Goal: Task Accomplishment & Management: Complete application form

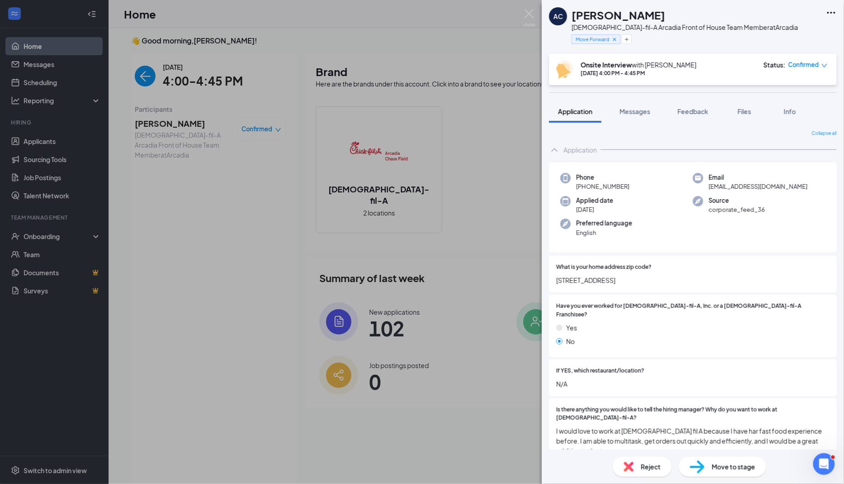
scroll to position [512, 0]
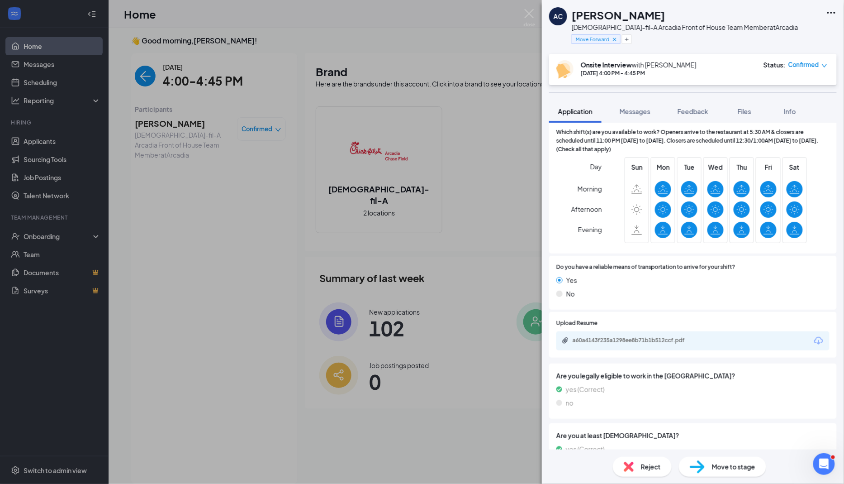
click at [732, 465] on span "Move to stage" at bounding box center [733, 467] width 43 height 10
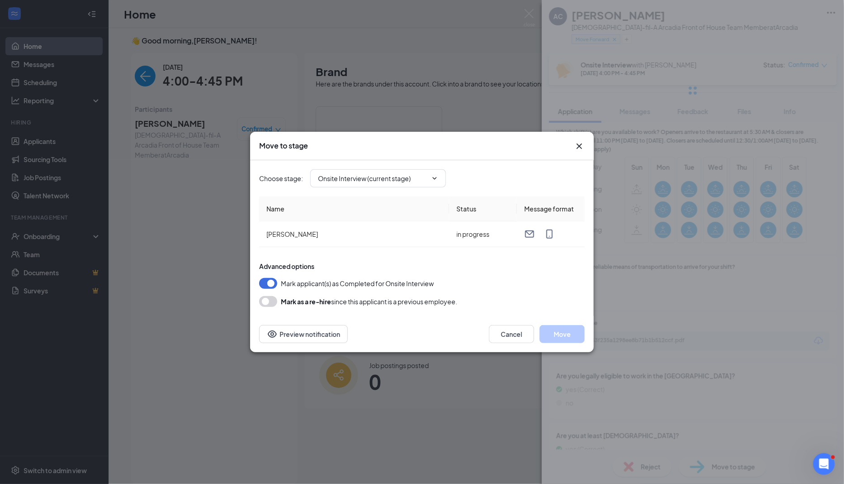
type input "Hiring Complete (final stage)"
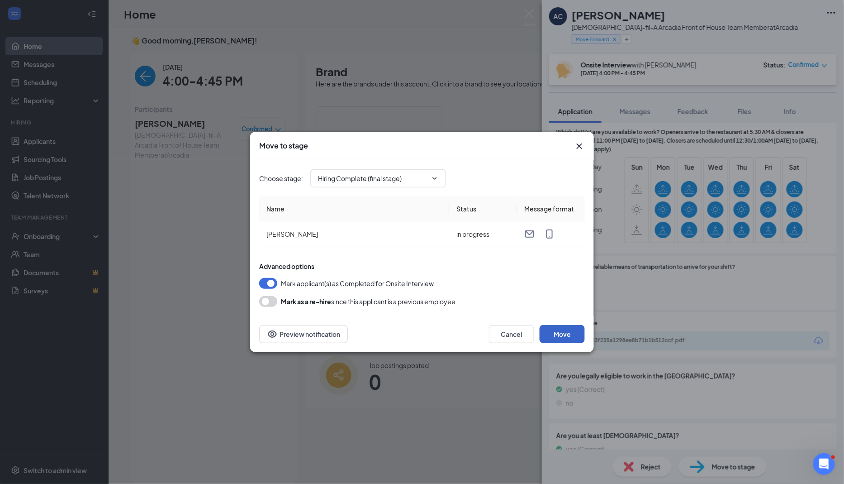
click at [572, 331] on button "Move" at bounding box center [562, 334] width 45 height 18
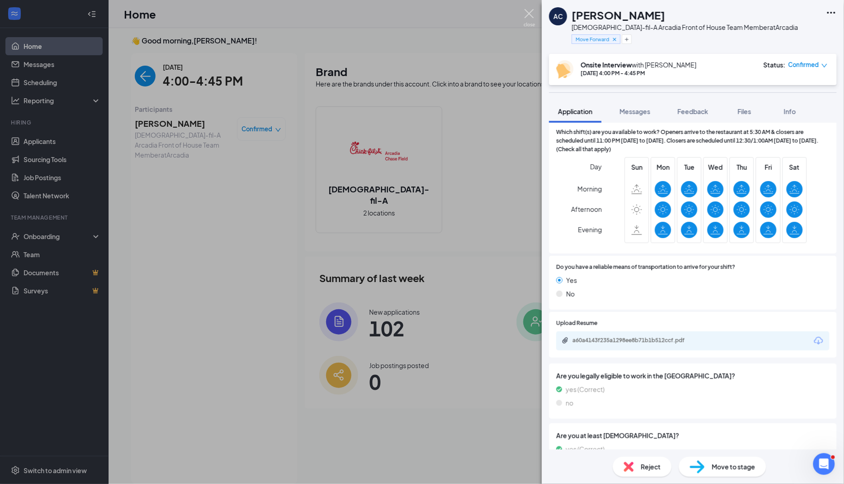
click at [529, 11] on img at bounding box center [529, 18] width 11 height 18
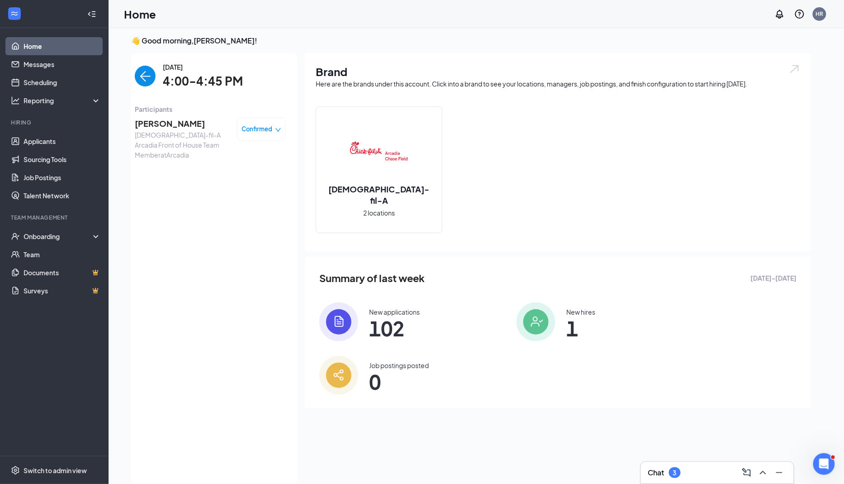
click at [142, 80] on img "back-button" at bounding box center [145, 76] width 21 height 21
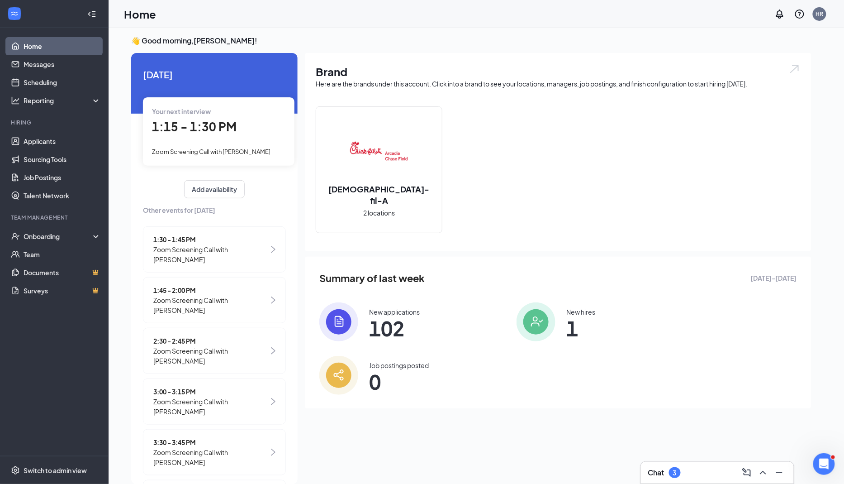
scroll to position [98, 0]
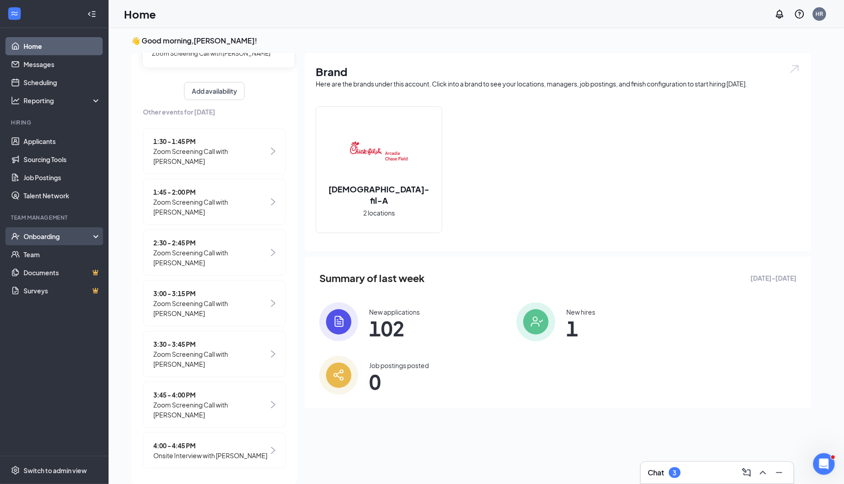
click at [60, 235] on div "Onboarding" at bounding box center [59, 236] width 70 height 9
click at [48, 257] on link "Overview" at bounding box center [62, 254] width 77 height 18
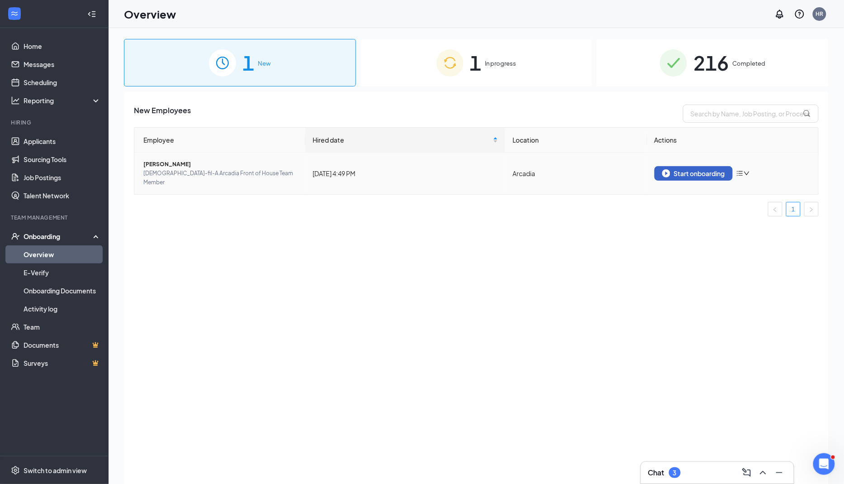
click at [699, 174] on button "Start onboarding" at bounding box center [694, 173] width 78 height 14
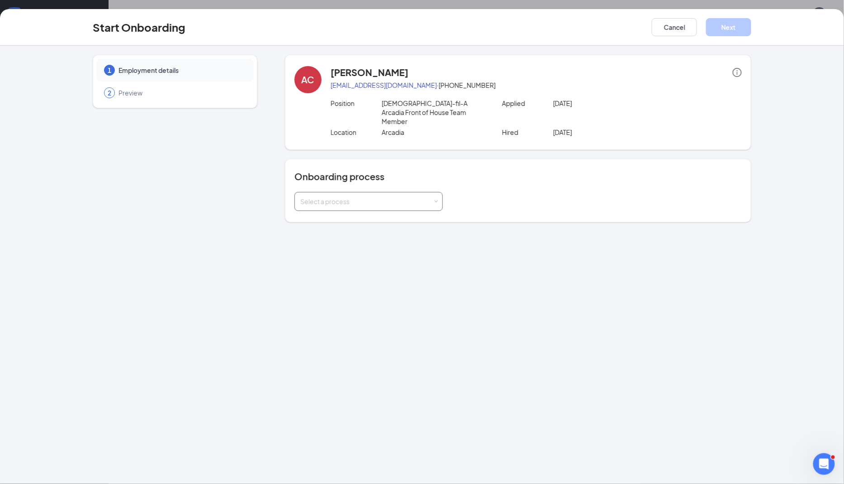
click at [386, 197] on div "Select a process" at bounding box center [366, 201] width 133 height 9
click at [365, 205] on li "03091 Onboarding" at bounding box center [368, 210] width 148 height 16
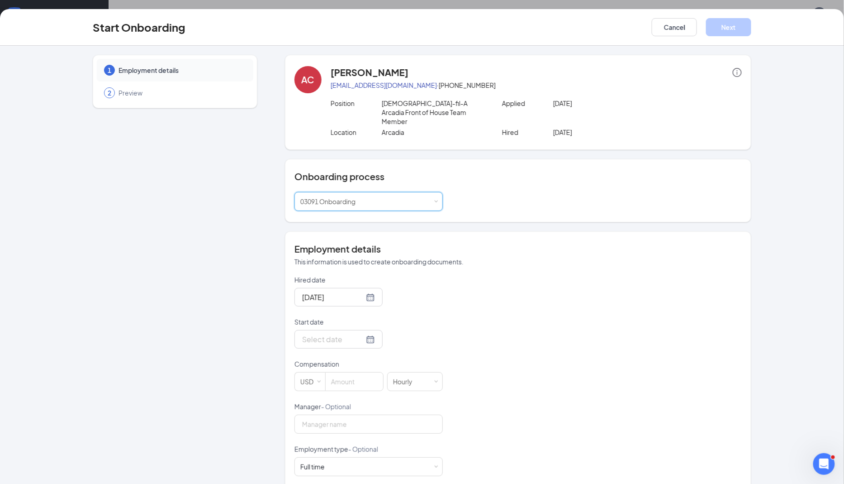
click at [360, 344] on form "Hired date [DATE] Start date Compensation USD Hourly Manager - Optional Employm…" at bounding box center [369, 423] width 148 height 296
click at [359, 333] on div at bounding box center [338, 338] width 73 height 11
type input "[DATE]"
click at [327, 414] on div "15" at bounding box center [324, 419] width 11 height 11
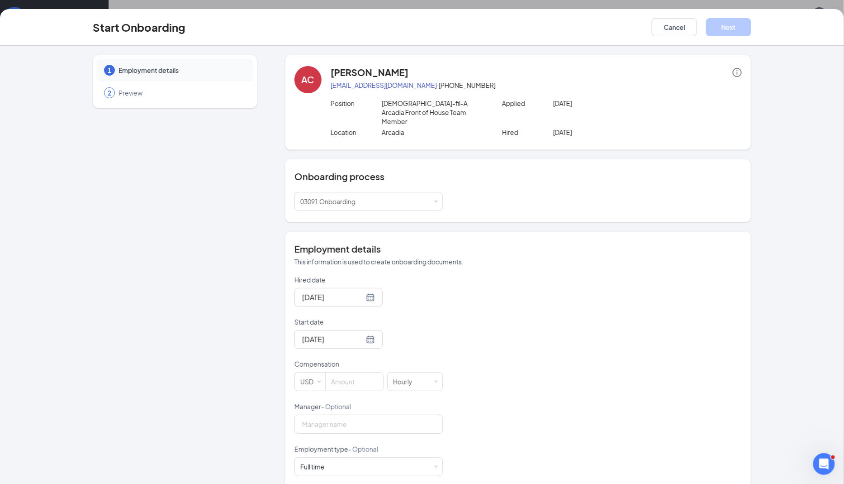
click at [515, 295] on div "Hired date [DATE] Start date [DATE] [DATE] Su Mo Tu We Th Fr Sa 31 1 2 3 4 5 6 …" at bounding box center [519, 423] width 448 height 296
click at [358, 372] on input at bounding box center [354, 381] width 57 height 18
type input "17"
click at [558, 368] on div "Hired date [DATE] Start date [DATE] [DATE] Su Mo Tu We Th Fr Sa 31 1 2 3 4 5 6 …" at bounding box center [519, 423] width 448 height 296
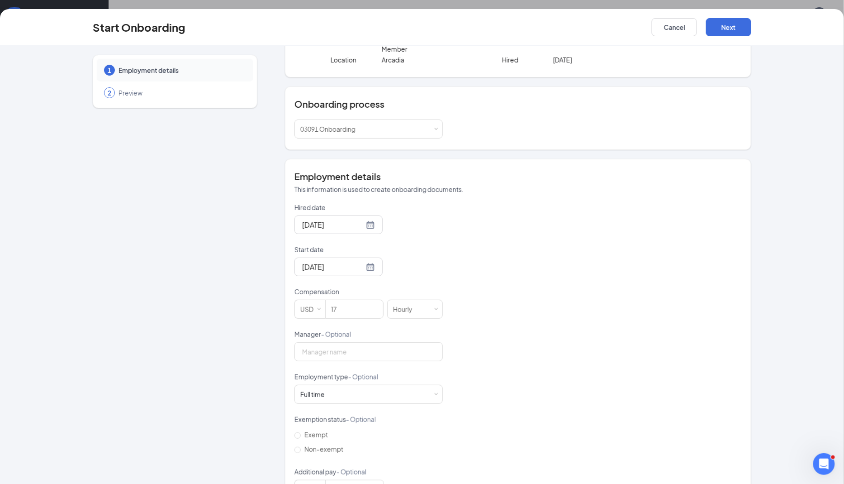
scroll to position [96, 0]
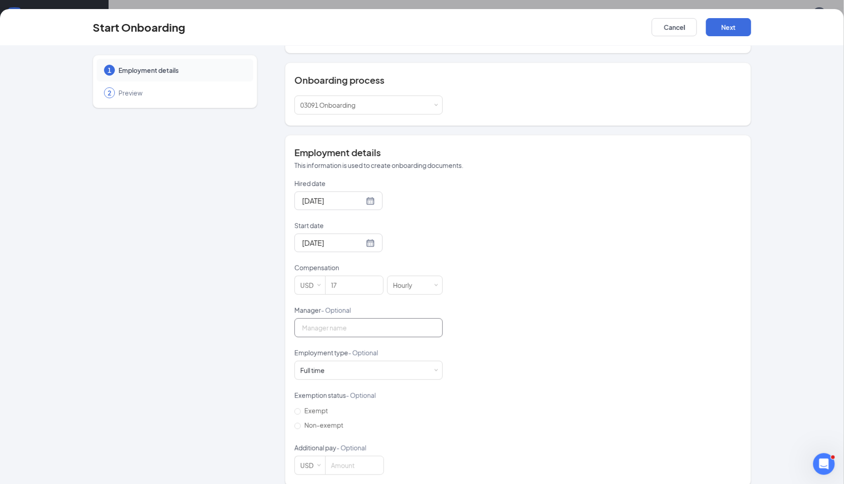
click at [395, 319] on input "Manager - Optional" at bounding box center [369, 327] width 148 height 19
type input "[PERSON_NAME]"
click at [724, 28] on button "Next" at bounding box center [728, 27] width 45 height 18
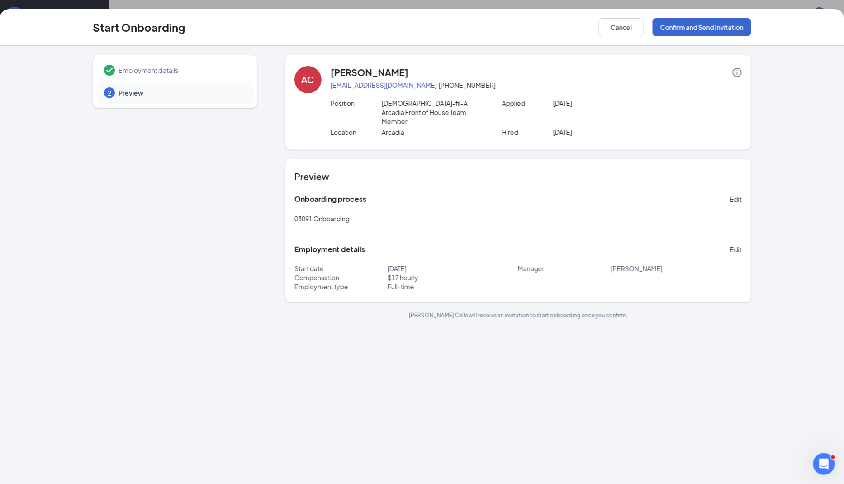
scroll to position [0, 0]
click at [706, 25] on button "Confirm and Send Invitation" at bounding box center [702, 27] width 99 height 18
